Goal: Navigation & Orientation: Find specific page/section

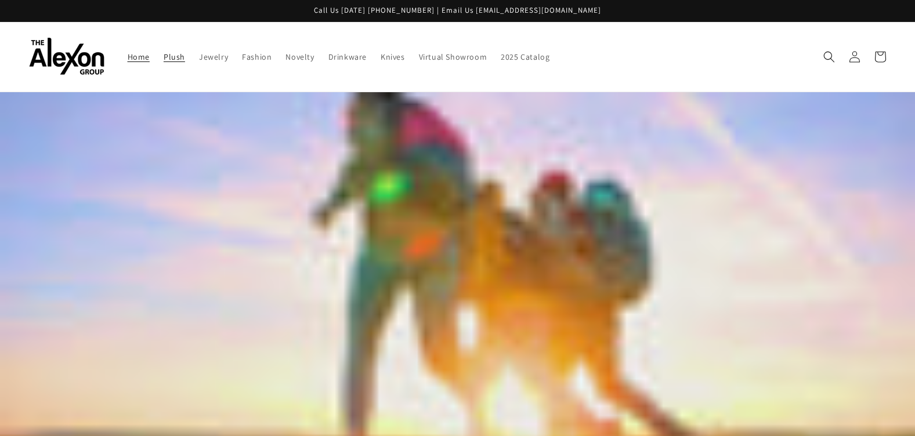
click at [172, 58] on span "Plush" at bounding box center [174, 57] width 21 height 10
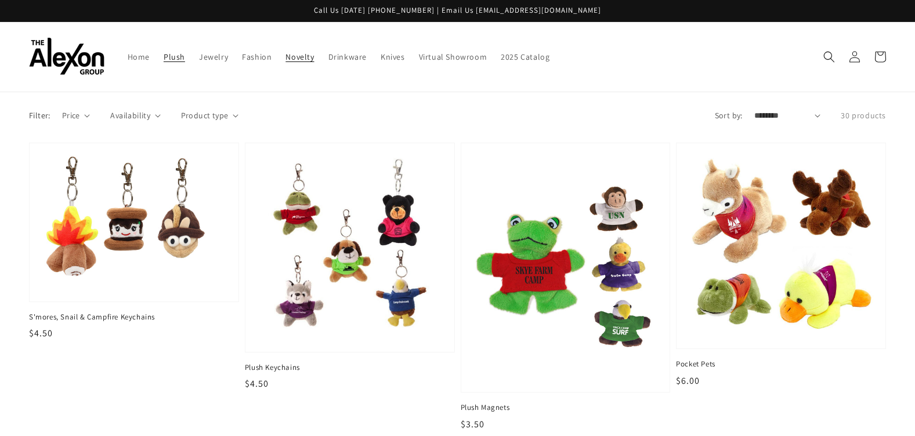
click at [292, 58] on span "Novelty" at bounding box center [299, 57] width 28 height 10
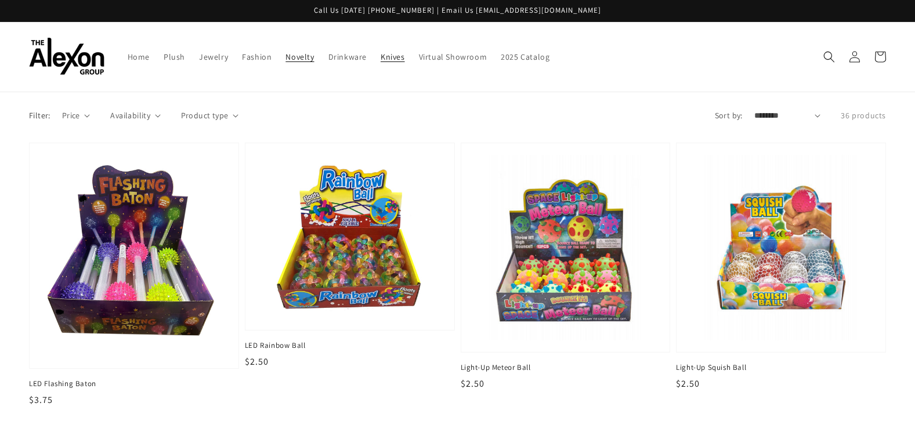
click at [387, 59] on span "Knives" at bounding box center [392, 57] width 24 height 10
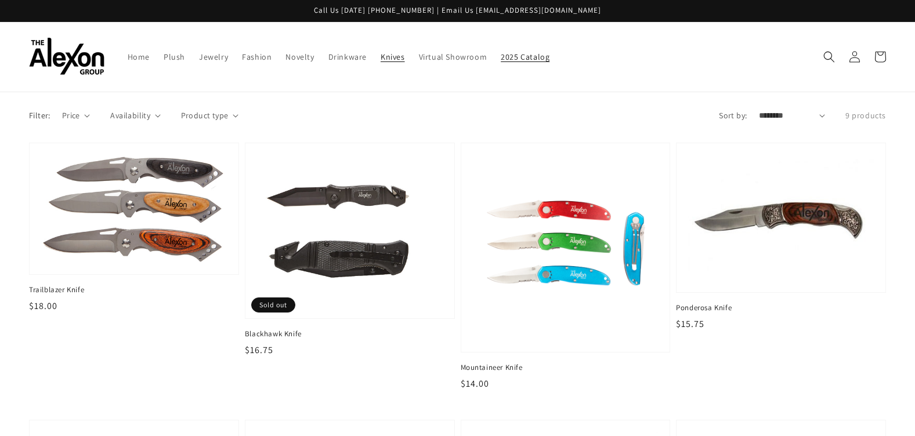
click at [510, 56] on span "2025 Catalog" at bounding box center [524, 57] width 49 height 10
